Goal: Transaction & Acquisition: Book appointment/travel/reservation

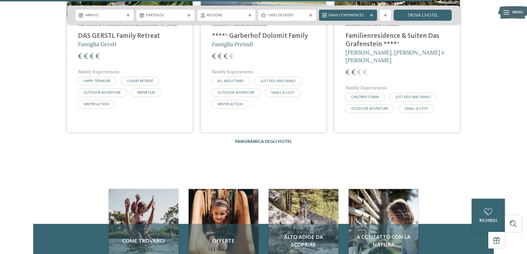
scroll to position [1226, 0]
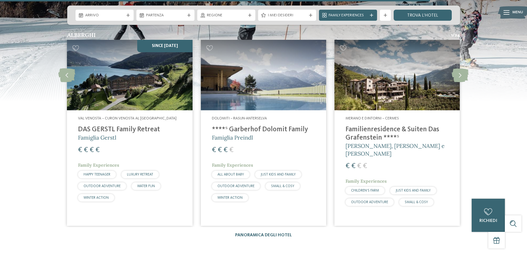
click at [254, 87] on img at bounding box center [263, 75] width 125 height 71
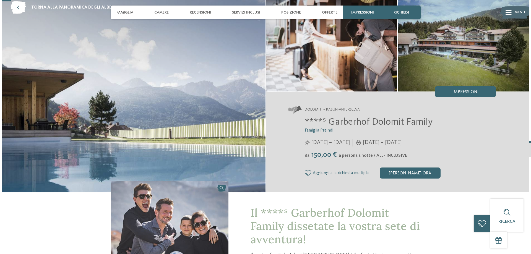
scroll to position [28, 0]
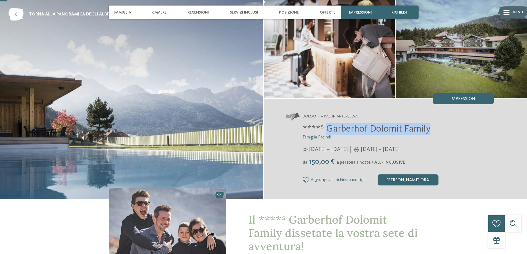
drag, startPoint x: 326, startPoint y: 127, endPoint x: 428, endPoint y: 131, distance: 101.6
click at [428, 131] on span "****ˢ Garberhof Dolomit Family" at bounding box center [367, 129] width 128 height 10
copy span "Garberhof Dolomit Family"
